Goal: Task Accomplishment & Management: Use online tool/utility

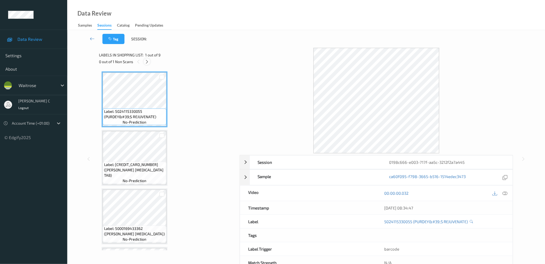
click at [146, 61] on icon at bounding box center [147, 61] width 5 height 5
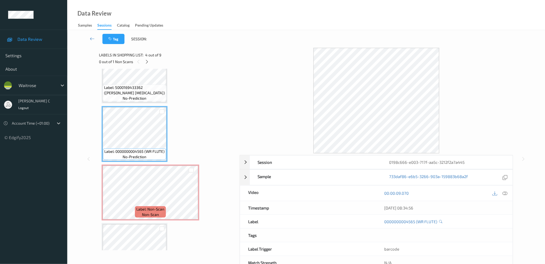
scroll to position [177, 0]
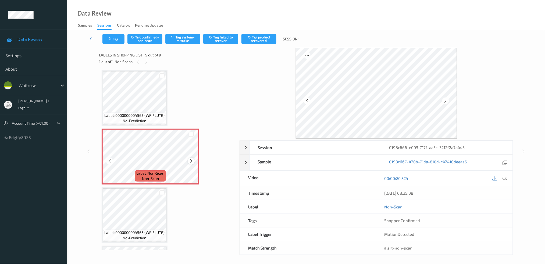
click at [193, 159] on icon at bounding box center [191, 161] width 5 height 5
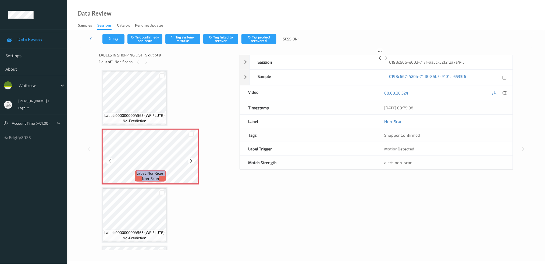
click at [193, 159] on icon at bounding box center [191, 161] width 5 height 5
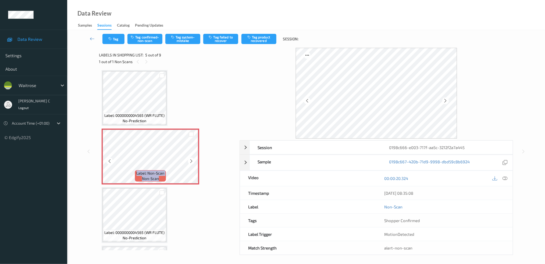
click at [193, 159] on icon at bounding box center [191, 161] width 5 height 5
click at [129, 232] on span "Label: 0000000004565 (WR FLUTE)" at bounding box center [135, 232] width 60 height 5
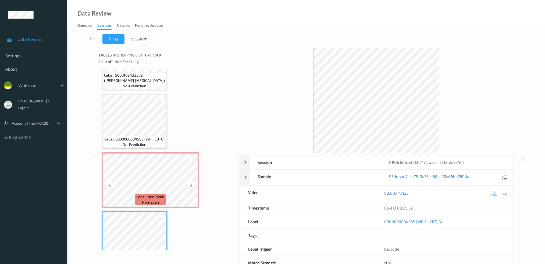
scroll to position [141, 0]
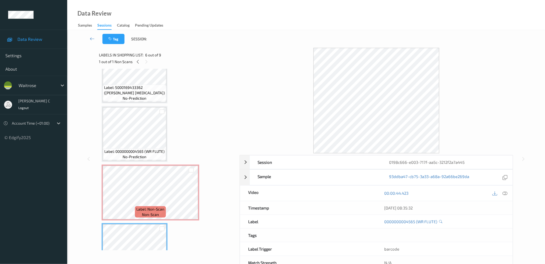
click at [143, 90] on span "Label: 5000169433362 (WR ESS PARACETAMOL)" at bounding box center [134, 90] width 61 height 11
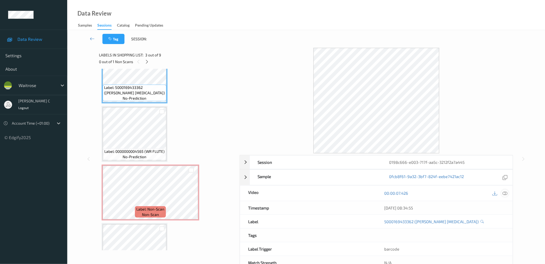
click at [507, 194] on icon at bounding box center [505, 193] width 5 height 5
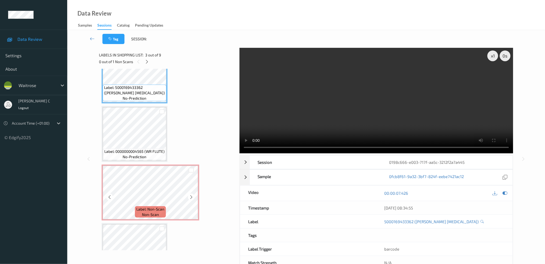
click at [178, 165] on div "Label: Non-Scan non-scan" at bounding box center [151, 193] width 98 height 56
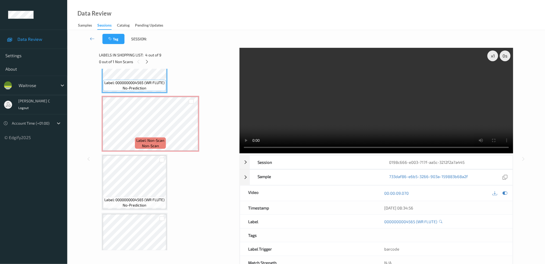
scroll to position [213, 0]
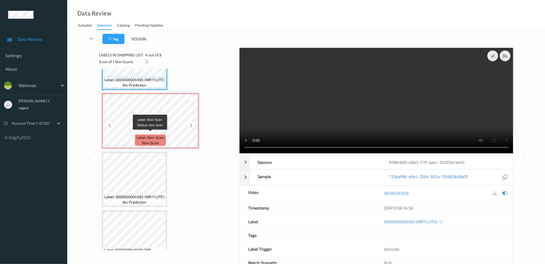
click at [141, 136] on span "Label: Non-Scan" at bounding box center [151, 137] width 28 height 5
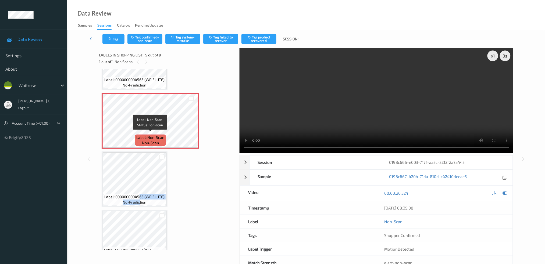
click at [139, 197] on div "Label: 0000000004565 (WR FLUTE) no-prediction" at bounding box center [134, 199] width 63 height 11
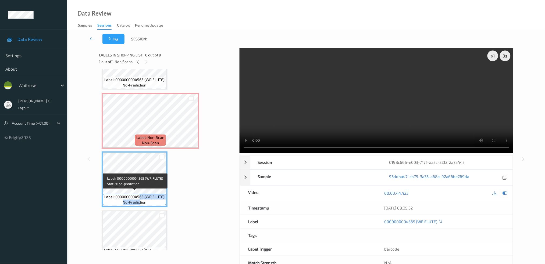
scroll to position [177, 0]
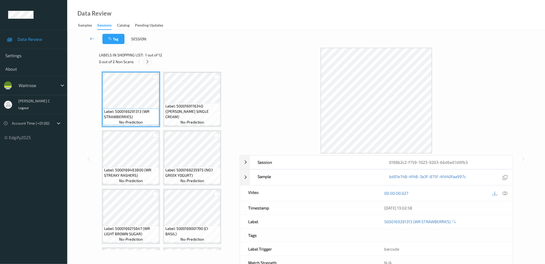
click at [147, 61] on icon at bounding box center [147, 61] width 5 height 5
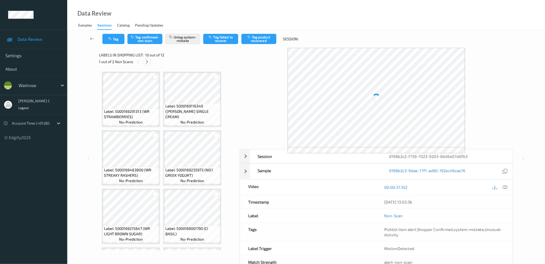
scroll to position [235, 0]
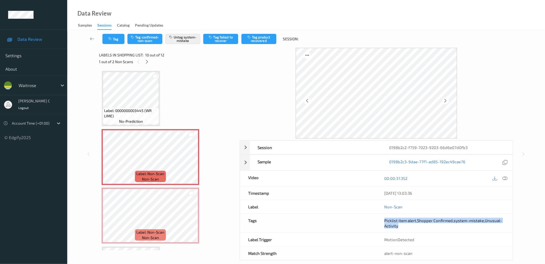
drag, startPoint x: 377, startPoint y: 221, endPoint x: 431, endPoint y: 229, distance: 54.7
click at [431, 229] on div "Picklist item alert , Shopper Confirmed , system-mistake , Unusual-Activity" at bounding box center [444, 223] width 136 height 19
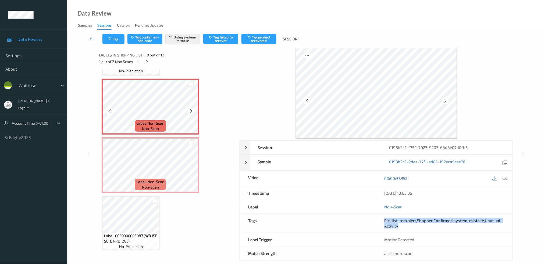
scroll to position [286, 0]
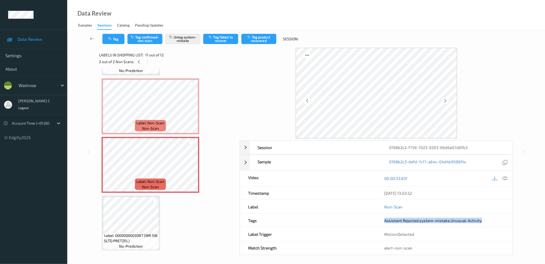
click at [429, 223] on span "system-mistake" at bounding box center [435, 220] width 30 height 5
drag, startPoint x: 420, startPoint y: 220, endPoint x: 509, endPoint y: 214, distance: 89.2
click at [509, 214] on div "Assistant Rejected , system-mistake , Unusual-Activity" at bounding box center [444, 220] width 136 height 13
click at [490, 217] on div "Assistant Rejected , system-mistake , Unusual-Activity" at bounding box center [444, 220] width 136 height 13
click at [119, 45] on div "Tag Tag confirmed-non-scan Untag system-mistake Tag failed to recover Tag produ…" at bounding box center [306, 39] width 456 height 18
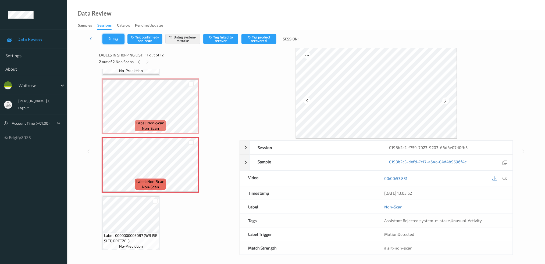
click at [118, 38] on button "Tag" at bounding box center [113, 39] width 22 height 10
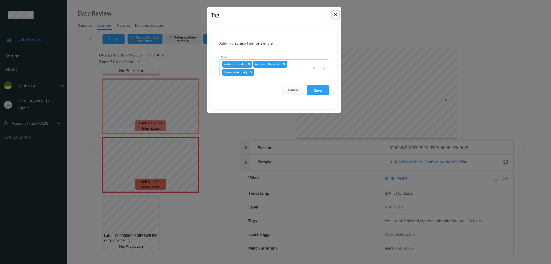
click at [337, 13] on button "Close" at bounding box center [336, 15] width 8 height 8
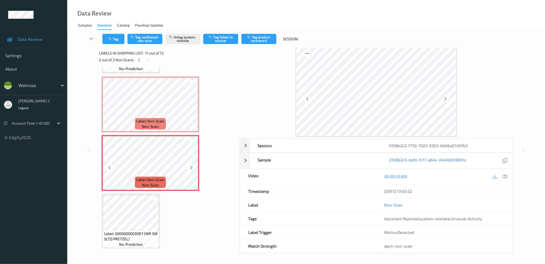
scroll to position [2, 0]
drag, startPoint x: 415, startPoint y: 219, endPoint x: 506, endPoint y: 224, distance: 90.5
click at [506, 219] on div "Assistant Rejected , system-mistake , Unusual-Activity" at bounding box center [444, 218] width 136 height 13
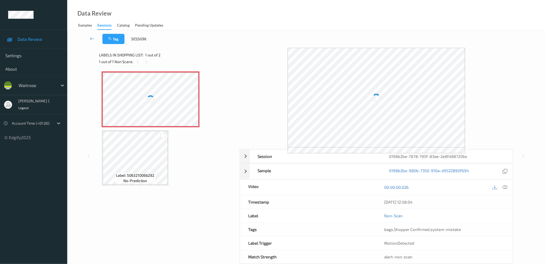
click at [182, 98] on div at bounding box center [151, 100] width 96 height 54
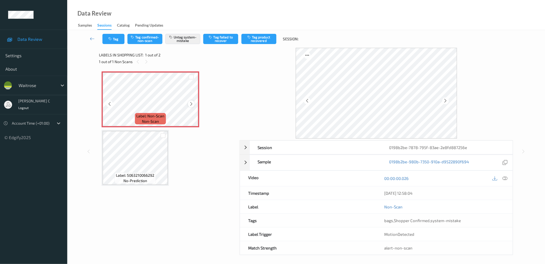
click at [192, 103] on icon at bounding box center [191, 104] width 5 height 5
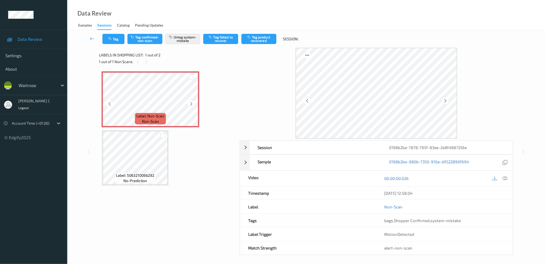
click at [192, 103] on icon at bounding box center [191, 104] width 5 height 5
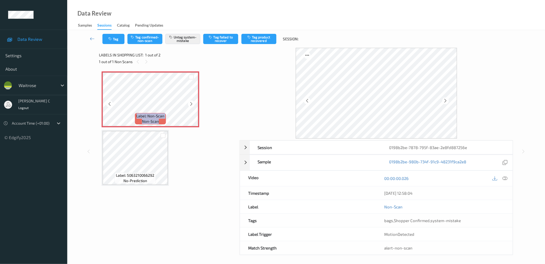
click at [192, 103] on icon at bounding box center [191, 104] width 5 height 5
click at [189, 103] on icon at bounding box center [191, 104] width 5 height 5
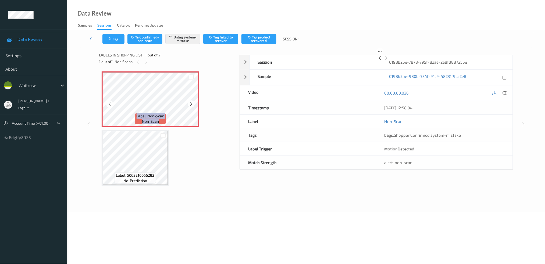
click at [189, 103] on icon at bounding box center [191, 104] width 5 height 5
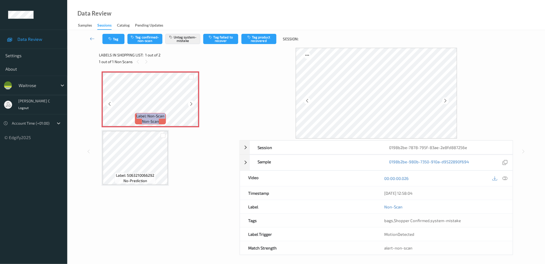
click at [189, 103] on icon at bounding box center [191, 104] width 5 height 5
click at [506, 179] on icon at bounding box center [505, 178] width 5 height 5
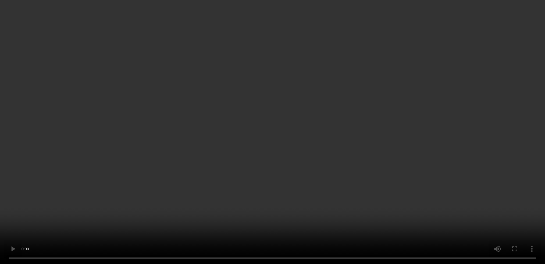
click at [190, 102] on icon at bounding box center [191, 104] width 5 height 5
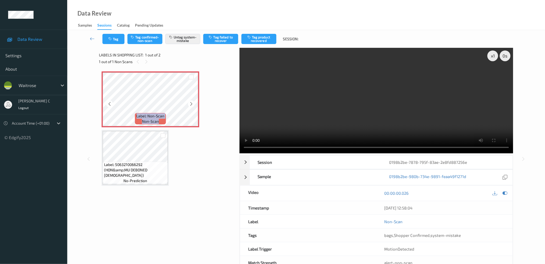
click at [190, 102] on icon at bounding box center [191, 104] width 5 height 5
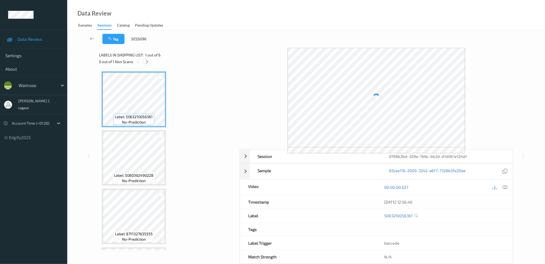
click at [146, 64] on icon at bounding box center [147, 61] width 5 height 5
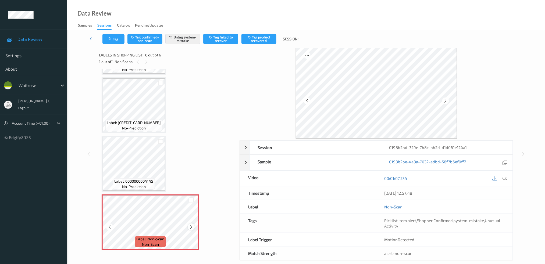
click at [190, 226] on icon at bounding box center [191, 227] width 5 height 5
click at [190, 226] on div at bounding box center [151, 223] width 96 height 54
click at [190, 226] on icon at bounding box center [191, 227] width 5 height 5
click at [190, 226] on div at bounding box center [151, 223] width 96 height 54
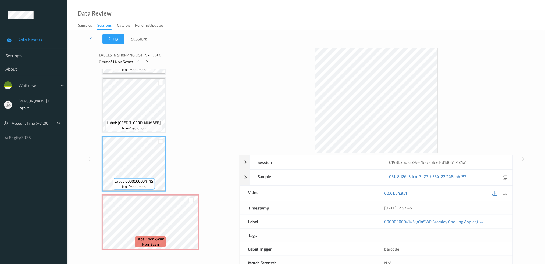
scroll to position [170, 0]
